Goal: Transaction & Acquisition: Book appointment/travel/reservation

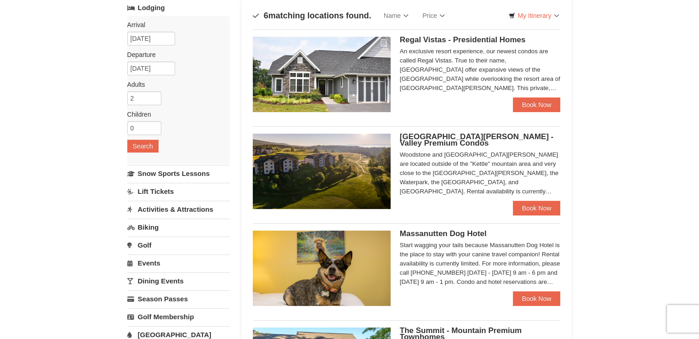
scroll to position [64, 0]
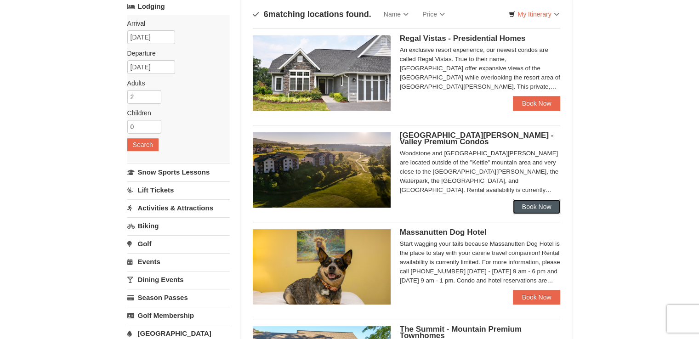
click at [535, 204] on link "Book Now" at bounding box center [537, 206] width 48 height 15
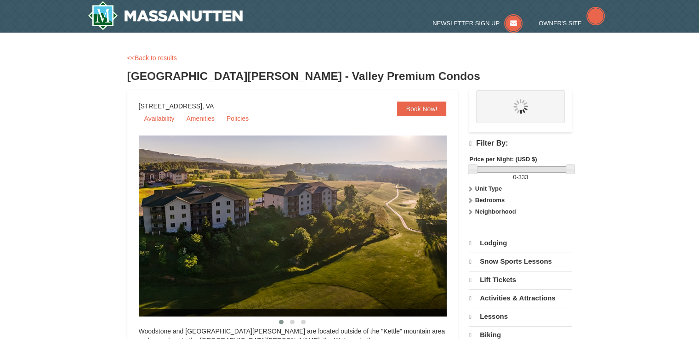
select select "10"
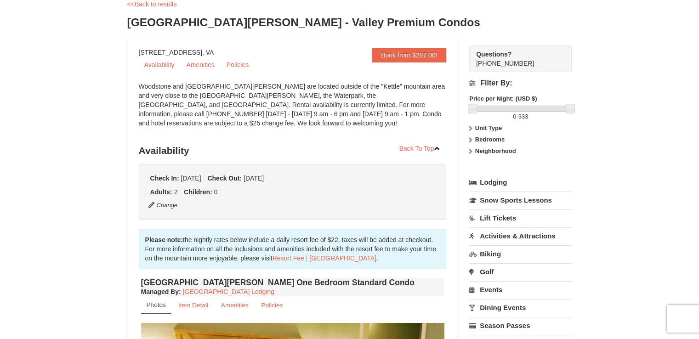
scroll to position [54, 0]
click at [386, 53] on link "Book from $287.00!" at bounding box center [409, 54] width 74 height 15
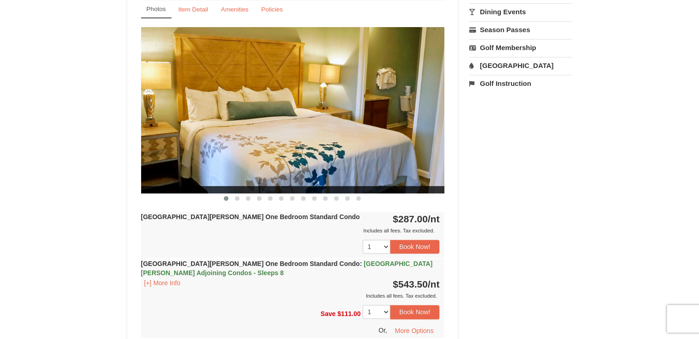
scroll to position [349, 0]
click at [427, 244] on button "Book Now!" at bounding box center [415, 247] width 50 height 14
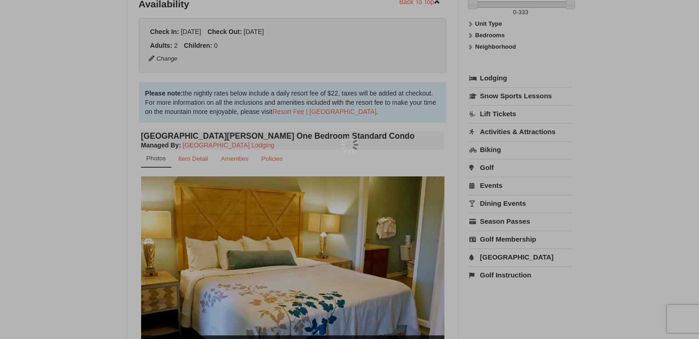
scroll to position [90, 0]
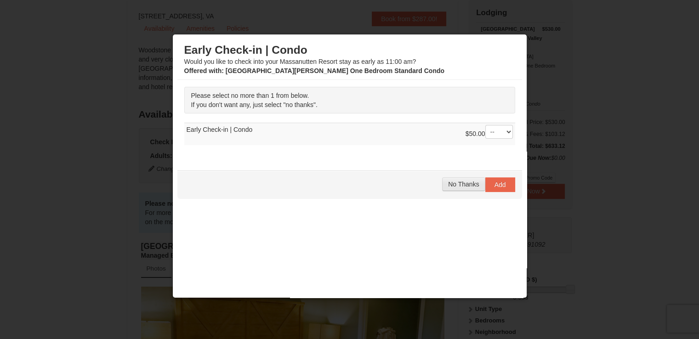
click at [448, 183] on span "No Thanks" at bounding box center [463, 184] width 31 height 7
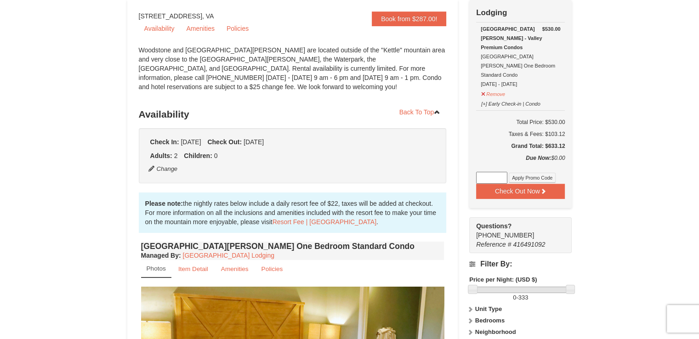
scroll to position [0, 0]
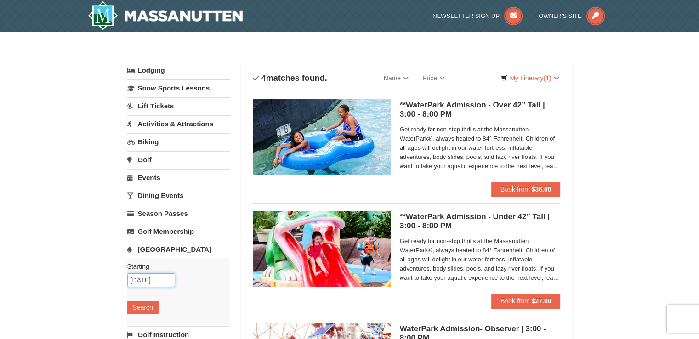
click at [151, 279] on input "10/06/2025" at bounding box center [151, 280] width 48 height 14
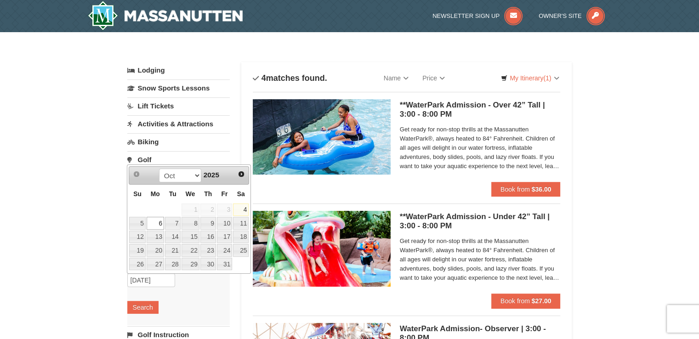
click at [240, 249] on link "25" at bounding box center [241, 250] width 16 height 13
type input "[DATE]"
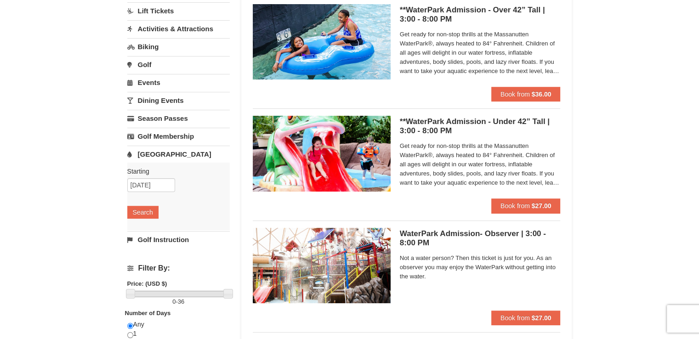
scroll to position [96, 0]
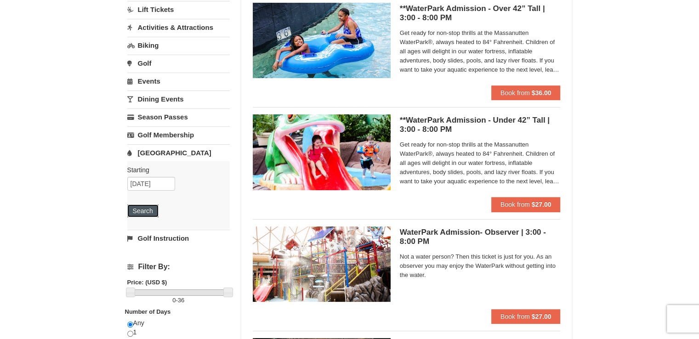
click at [146, 210] on button "Search" at bounding box center [142, 210] width 31 height 13
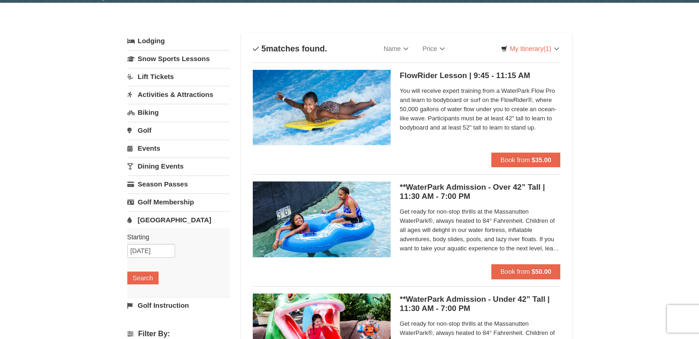
scroll to position [31, 0]
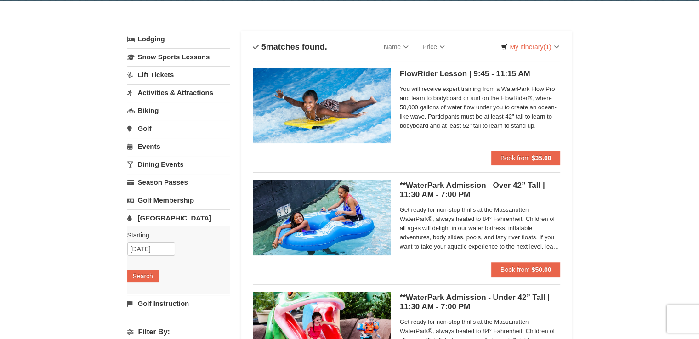
click at [144, 146] on link "Events" at bounding box center [178, 146] width 102 height 17
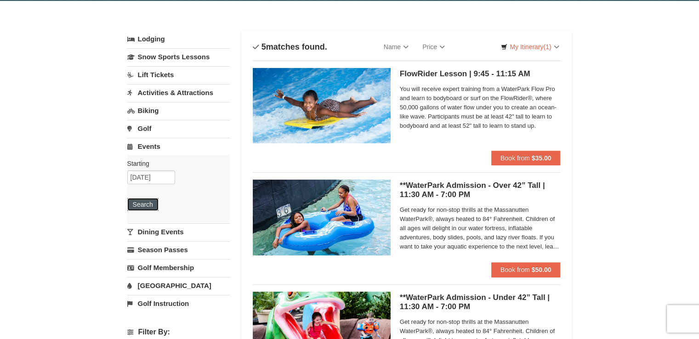
click at [142, 201] on button "Search" at bounding box center [142, 204] width 31 height 13
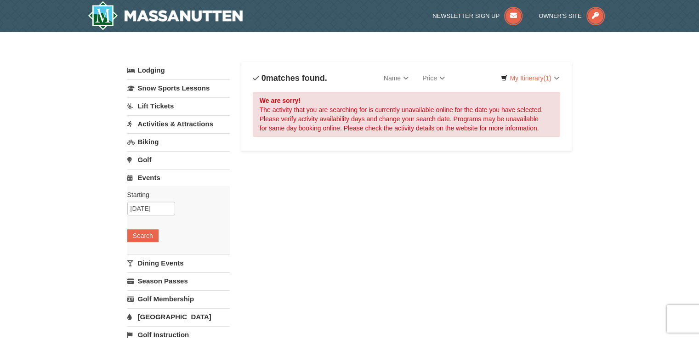
click at [192, 121] on link "Activities & Attractions" at bounding box center [178, 123] width 102 height 17
click at [151, 179] on button "Search" at bounding box center [142, 182] width 31 height 13
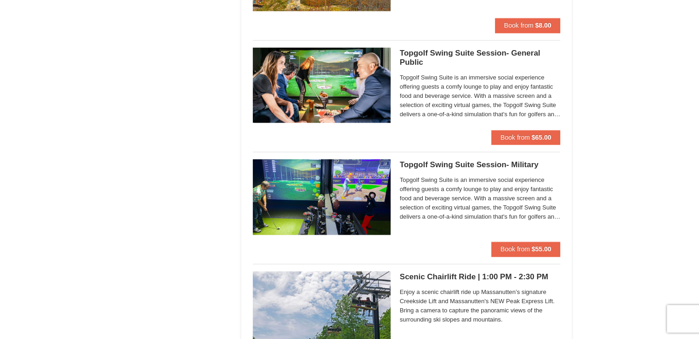
scroll to position [1394, 0]
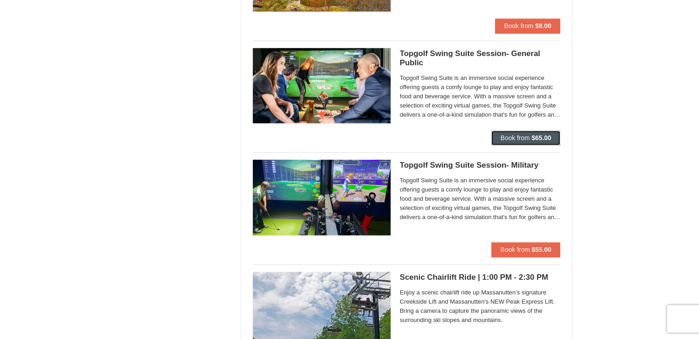
click at [514, 134] on span "Book from" at bounding box center [514, 137] width 29 height 7
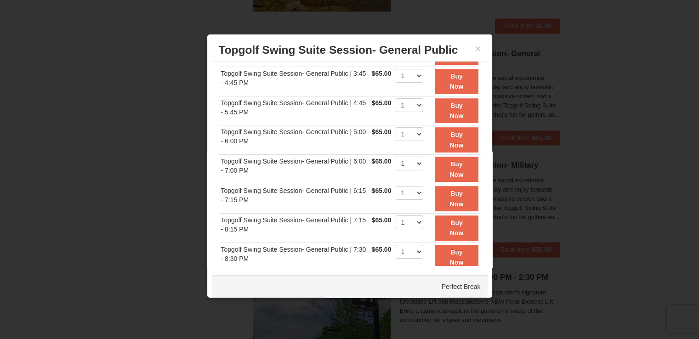
scroll to position [184, 0]
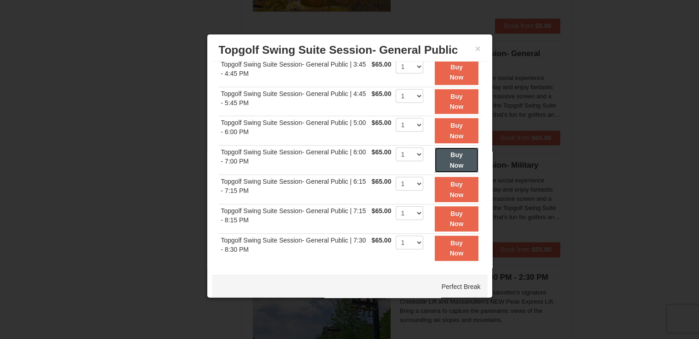
click at [450, 160] on strong "Buy Now" at bounding box center [457, 159] width 14 height 17
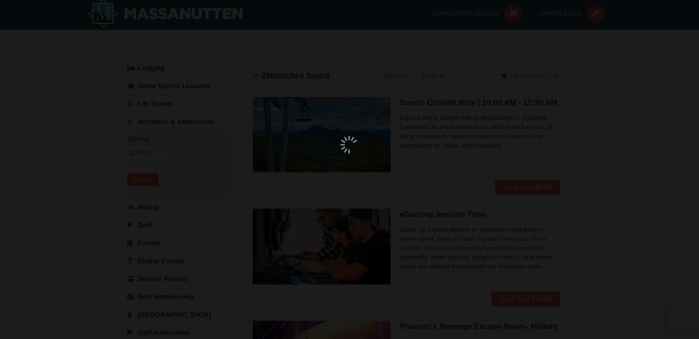
scroll to position [3, 0]
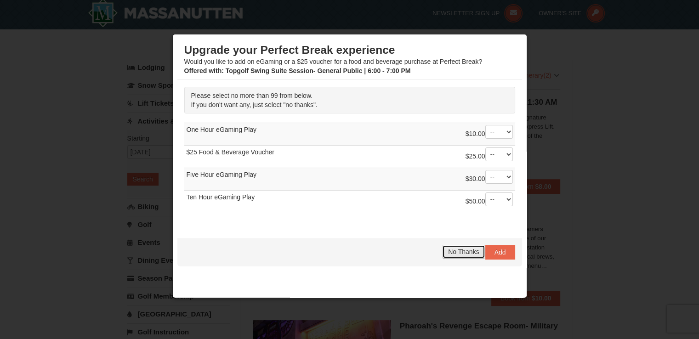
click at [449, 251] on span "No Thanks" at bounding box center [463, 251] width 31 height 7
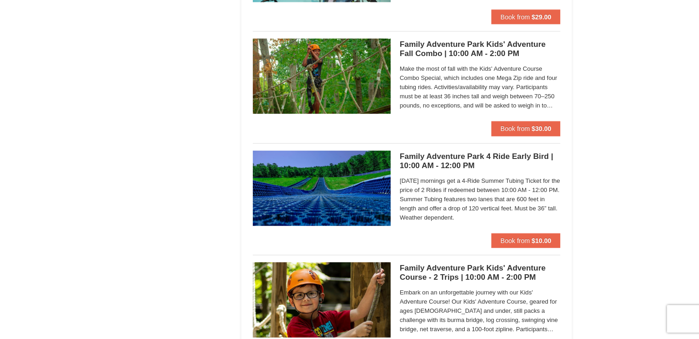
scroll to position [2300, 0]
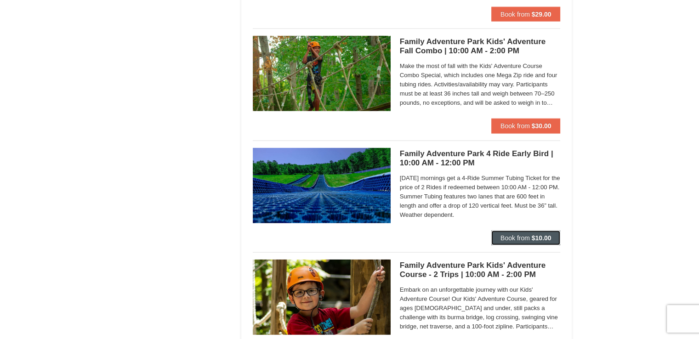
click at [541, 238] on strong "$10.00" at bounding box center [542, 237] width 20 height 7
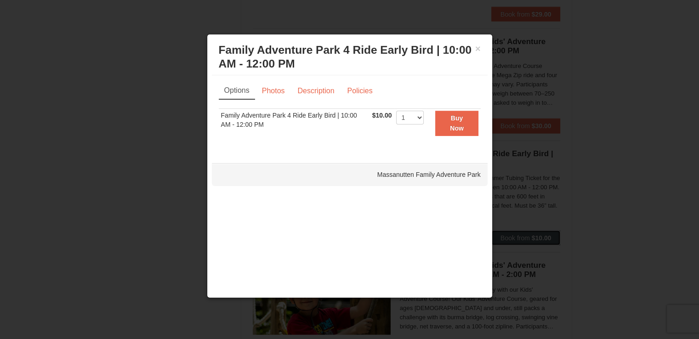
scroll to position [0, 0]
click at [419, 118] on select "1 2 3 4 5 6 7 8 9 10 11 12 13 14 15 16 17 18 19 20 21 22 23 24 25 26 27 28 29 3…" at bounding box center [410, 118] width 28 height 14
select select "2"
click at [396, 111] on select "1 2 3 4 5 6 7 8 9 10 11 12 13 14 15 16 17 18 19 20 21 22 23 24 25 26 27 28 29 3…" at bounding box center [410, 118] width 28 height 14
click at [451, 122] on button "Buy Now" at bounding box center [456, 123] width 43 height 25
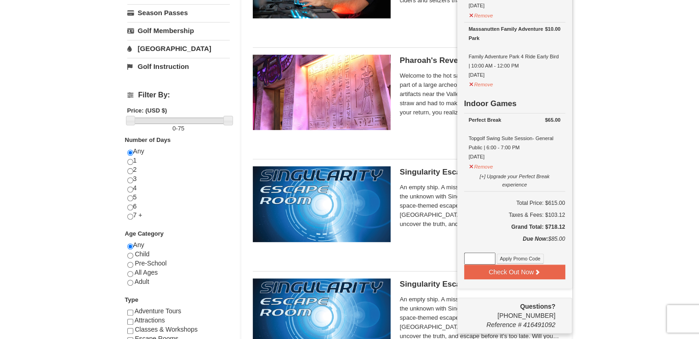
scroll to position [268, 0]
click at [425, 131] on div "Pharoah's Revenge Escape Room- Military Massanutten Escape Rooms & Virtual Real…" at bounding box center [480, 96] width 161 height 83
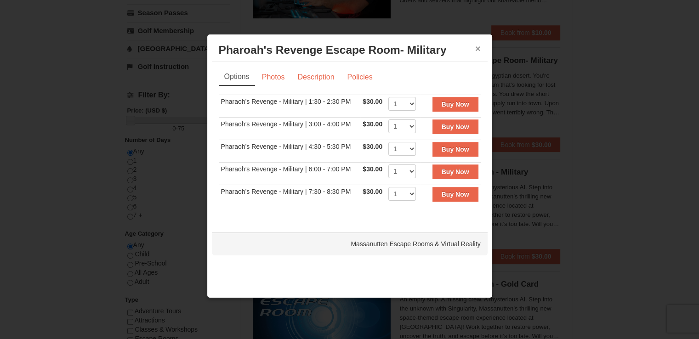
click at [475, 52] on button "×" at bounding box center [478, 48] width 6 height 9
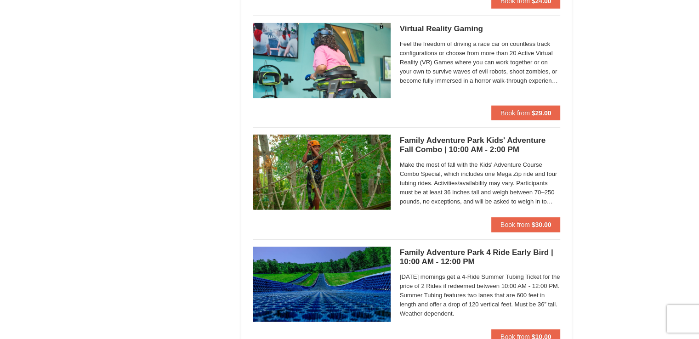
scroll to position [2201, 0]
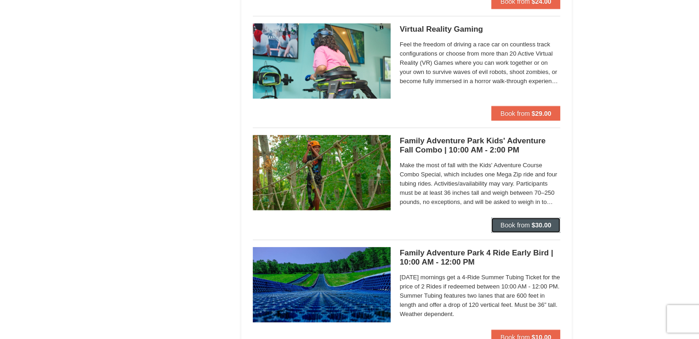
click at [511, 223] on span "Book from" at bounding box center [514, 224] width 29 height 7
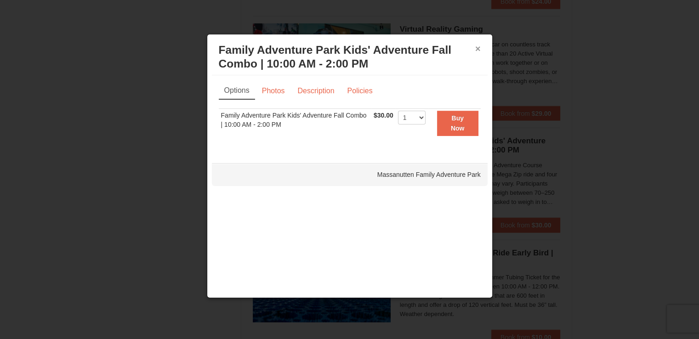
click at [477, 46] on button "×" at bounding box center [478, 48] width 6 height 9
